Goal: Task Accomplishment & Management: Use online tool/utility

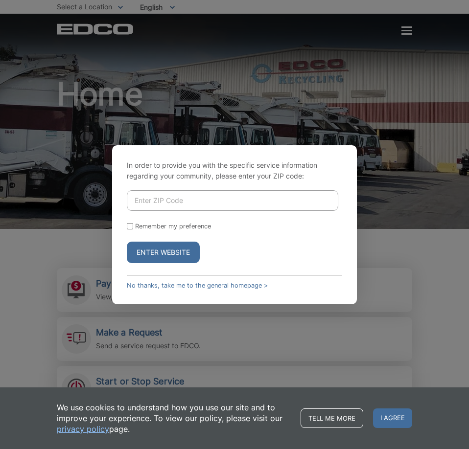
click at [348, 164] on div "In order to provide you with the specific service information regarding your co…" at bounding box center [234, 224] width 245 height 159
click at [431, 153] on div "In order to provide you with the specific service information regarding your co…" at bounding box center [234, 224] width 469 height 449
click at [168, 289] on link "No thanks, take me to the general homepage >" at bounding box center [197, 285] width 141 height 7
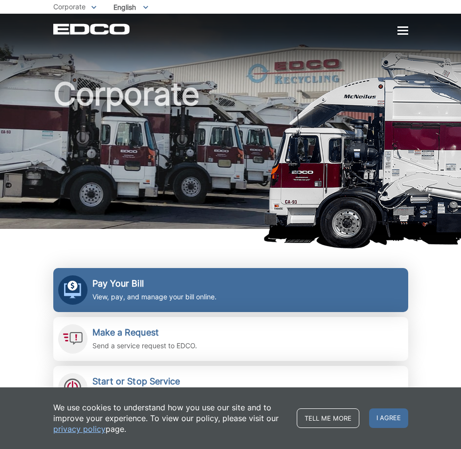
click at [122, 287] on h2 "Pay Your Bill" at bounding box center [154, 283] width 124 height 11
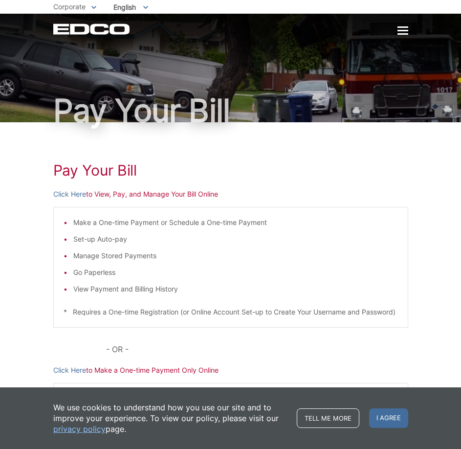
scroll to position [93, 0]
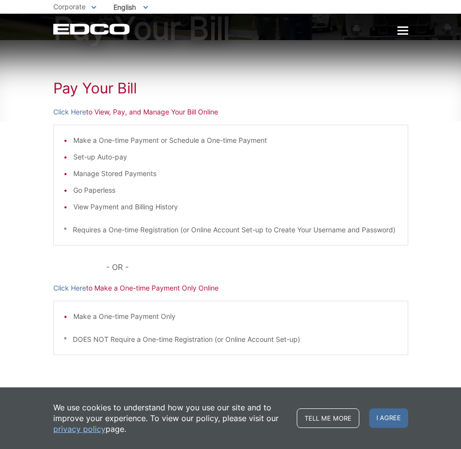
click at [160, 107] on p "Click Here to View, Pay, and Manage Your Bill Online" at bounding box center [230, 112] width 355 height 11
click at [76, 107] on link "Click Here" at bounding box center [69, 112] width 33 height 11
